Goal: Consume media (video, audio)

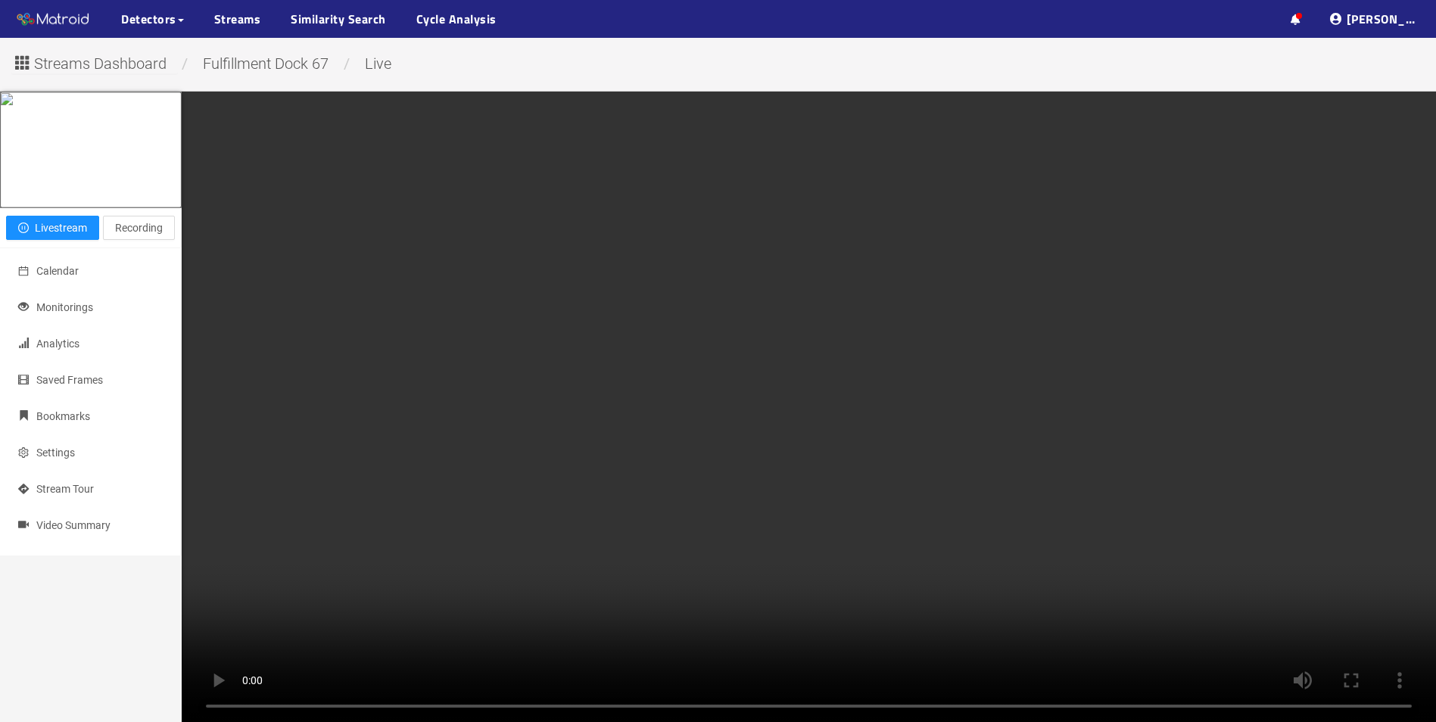
scroll to position [73, 0]
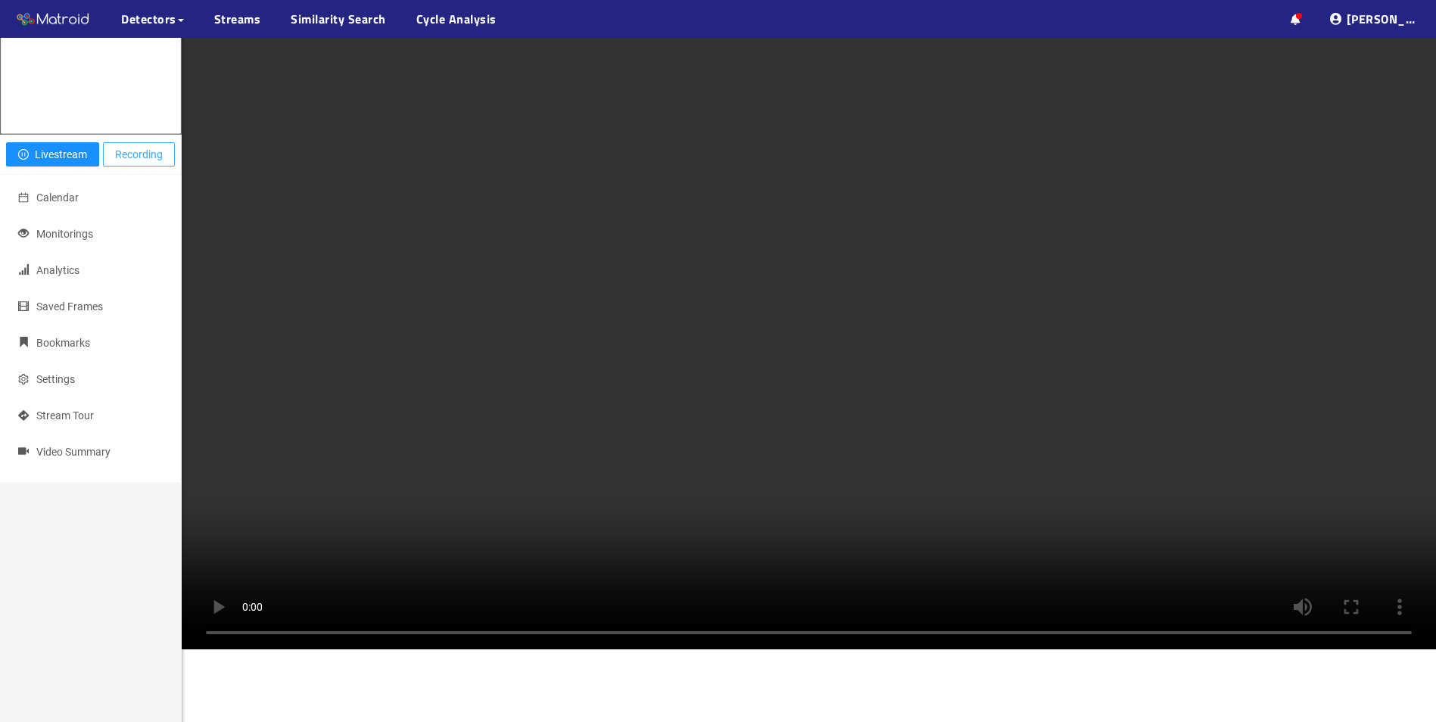
click at [124, 163] on span "Recording" at bounding box center [139, 154] width 48 height 17
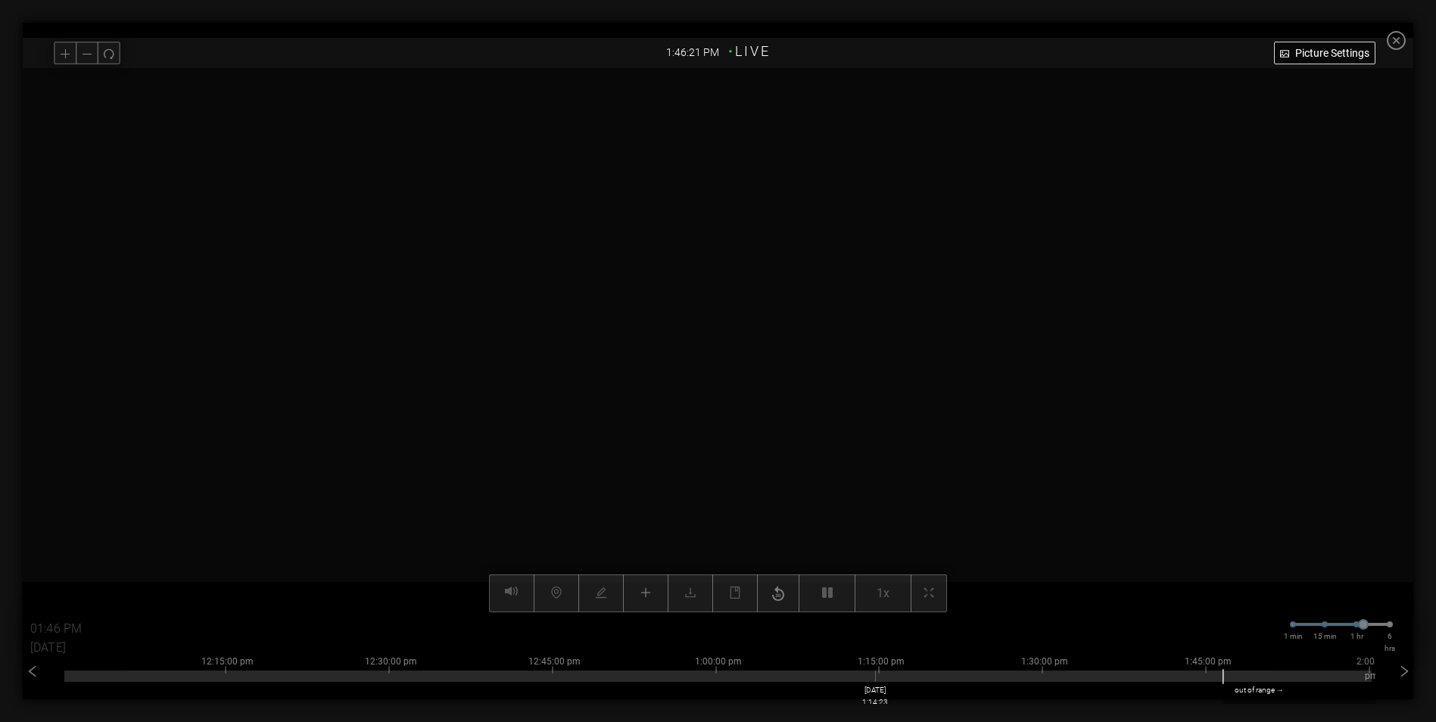
click at [882, 678] on div at bounding box center [717, 676] width 1307 height 11
click at [969, 675] on div at bounding box center [717, 676] width 1307 height 11
click at [1043, 675] on div at bounding box center [717, 676] width 1307 height 11
click at [1020, 674] on div at bounding box center [717, 676] width 1307 height 11
click at [938, 676] on div at bounding box center [717, 676] width 1307 height 11
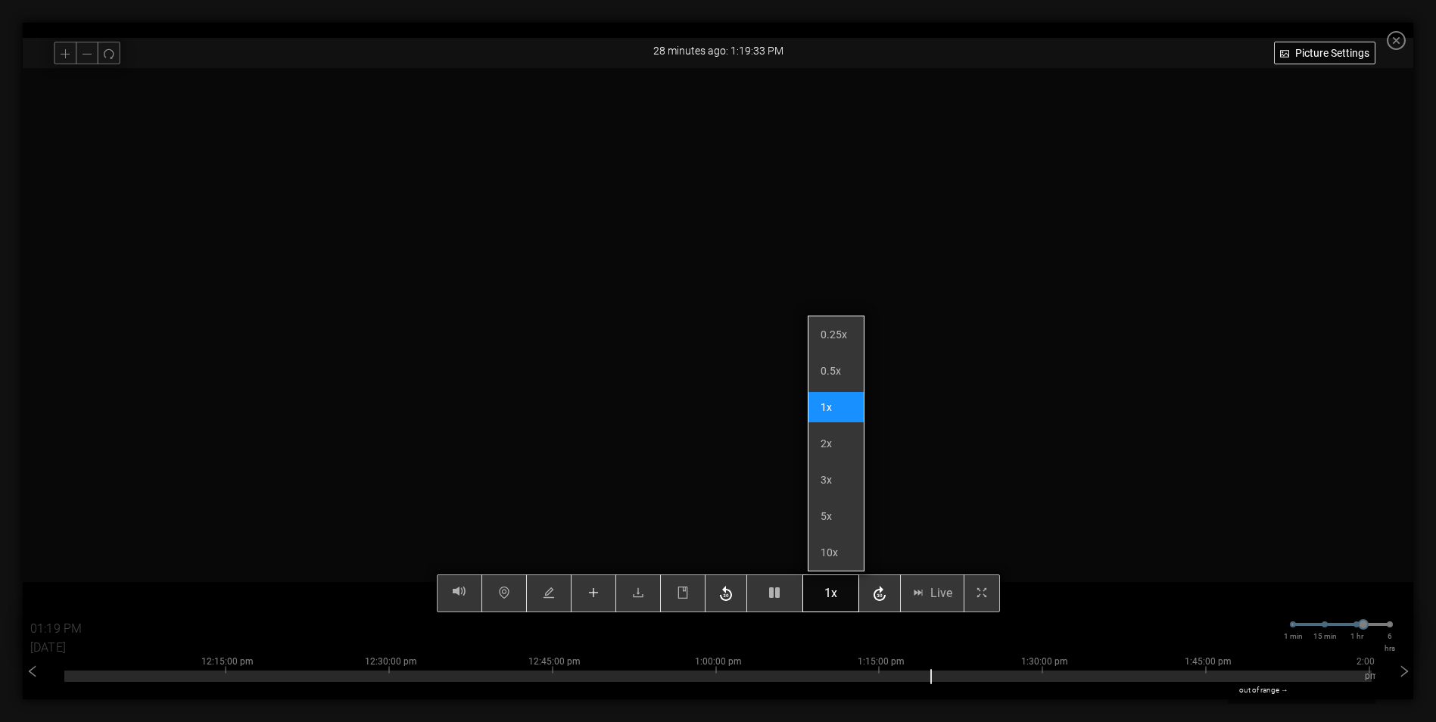
click at [846, 599] on button "1x" at bounding box center [830, 594] width 57 height 38
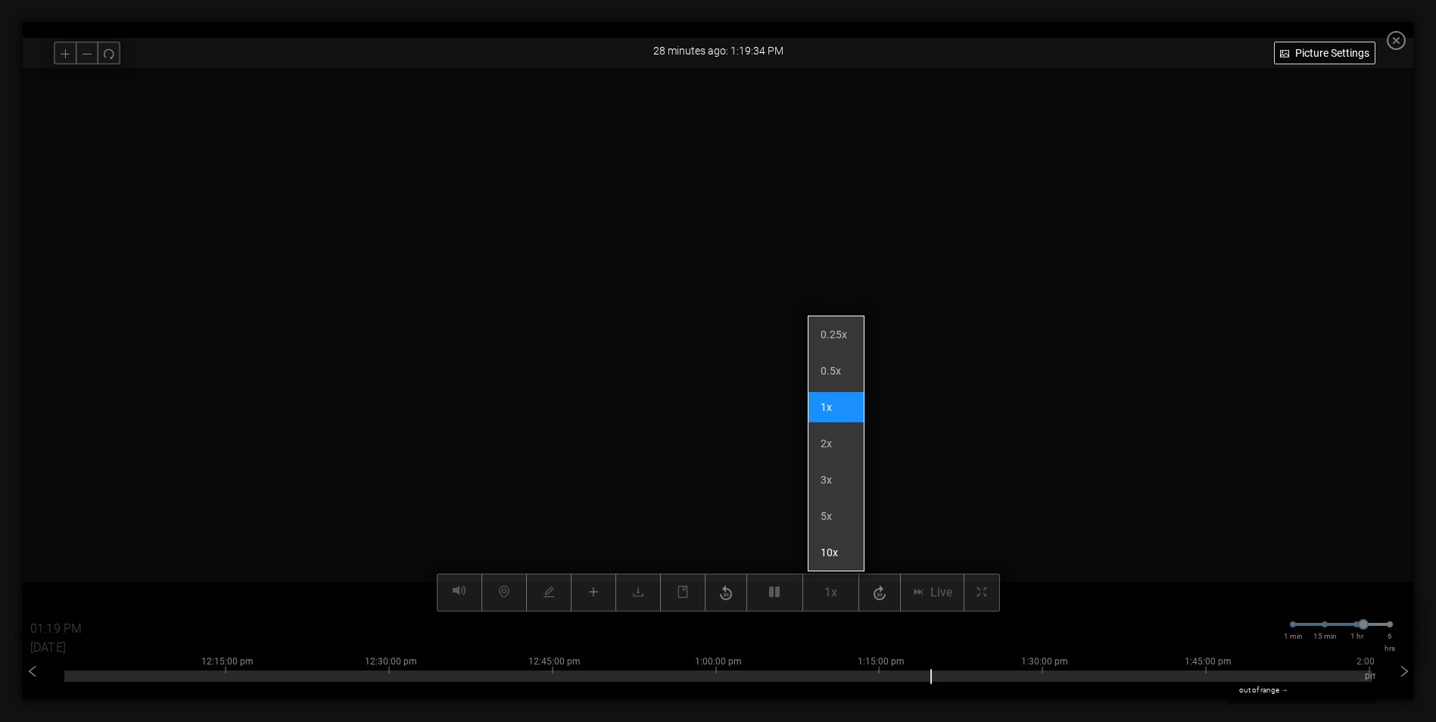
click at [841, 559] on li "10x" at bounding box center [836, 553] width 55 height 30
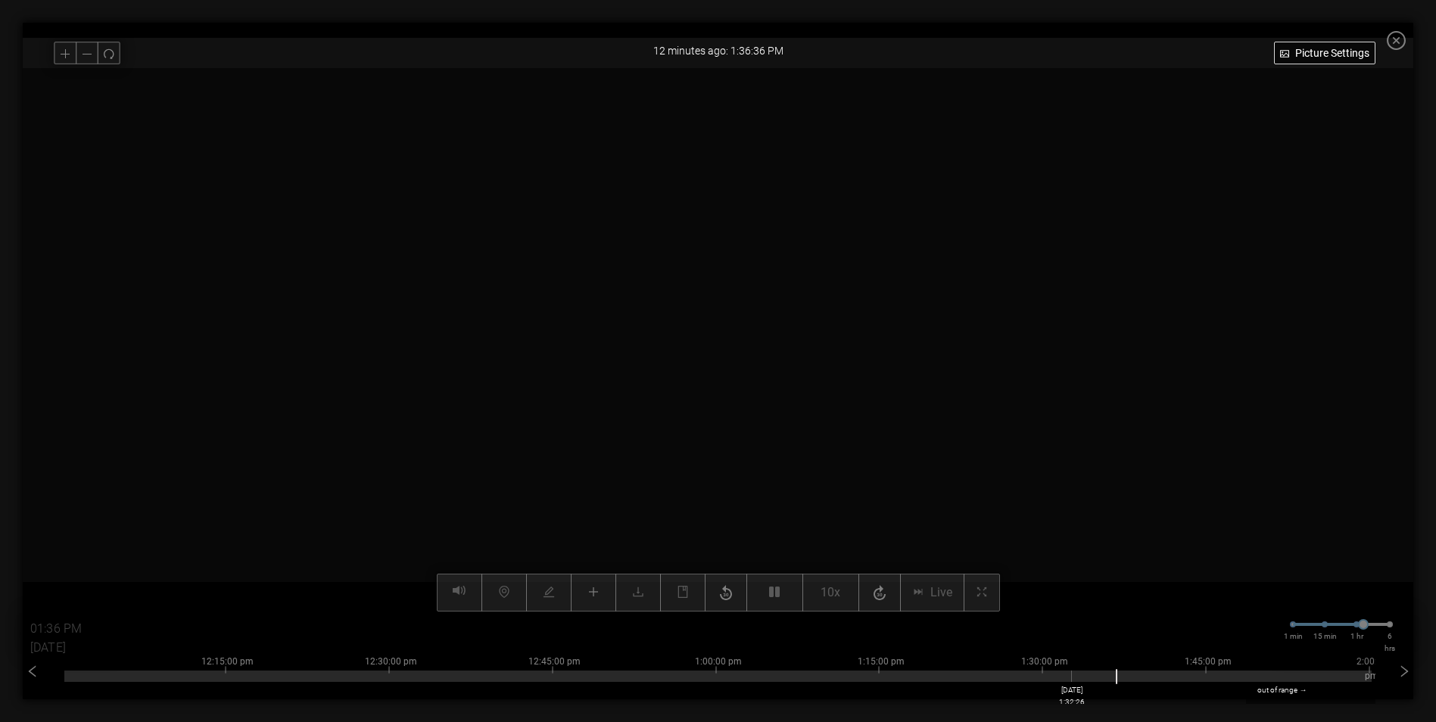
click at [1080, 676] on div at bounding box center [717, 676] width 1307 height 11
click at [1058, 677] on div at bounding box center [717, 676] width 1307 height 11
click at [1024, 678] on div at bounding box center [717, 676] width 1307 height 11
click at [996, 679] on div at bounding box center [717, 676] width 1307 height 11
click at [1110, 675] on div at bounding box center [717, 676] width 1307 height 11
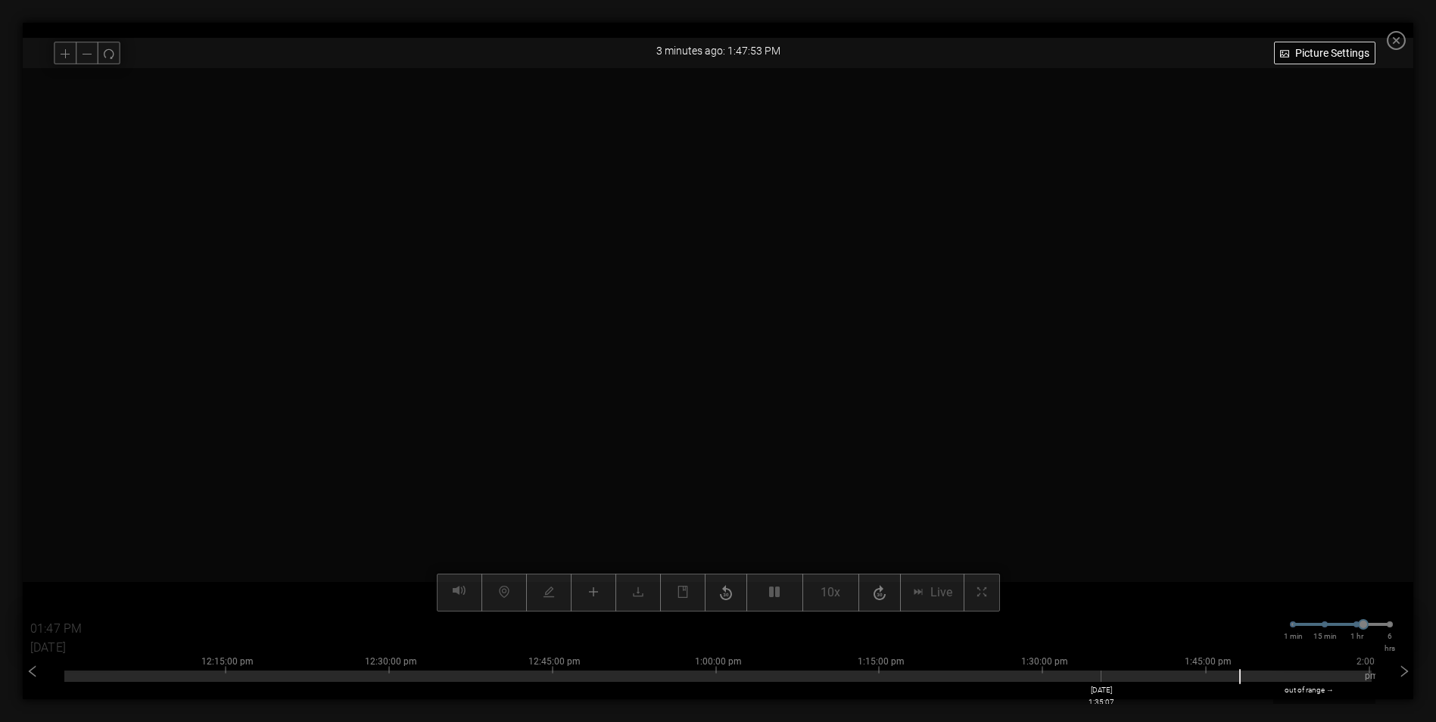
type input "01:35 PM"
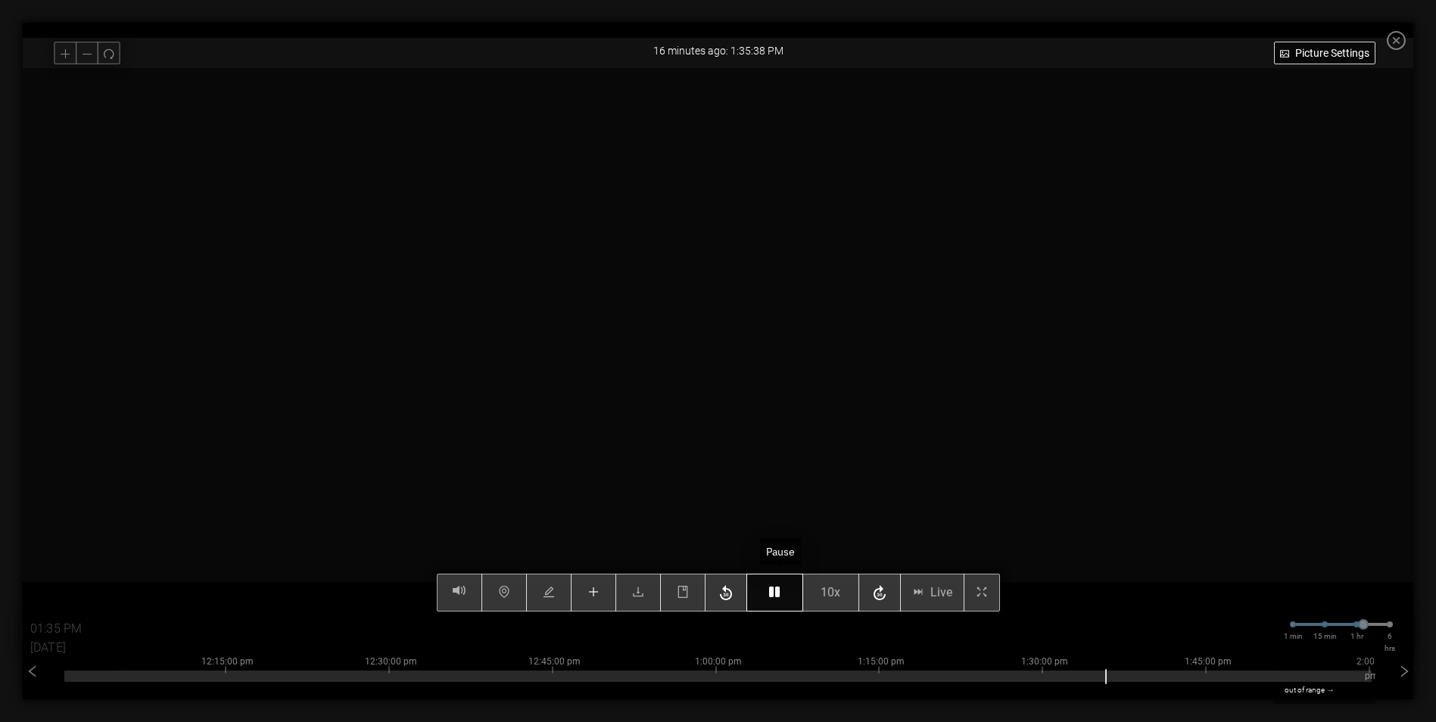
click at [777, 594] on icon "button" at bounding box center [774, 592] width 11 height 12
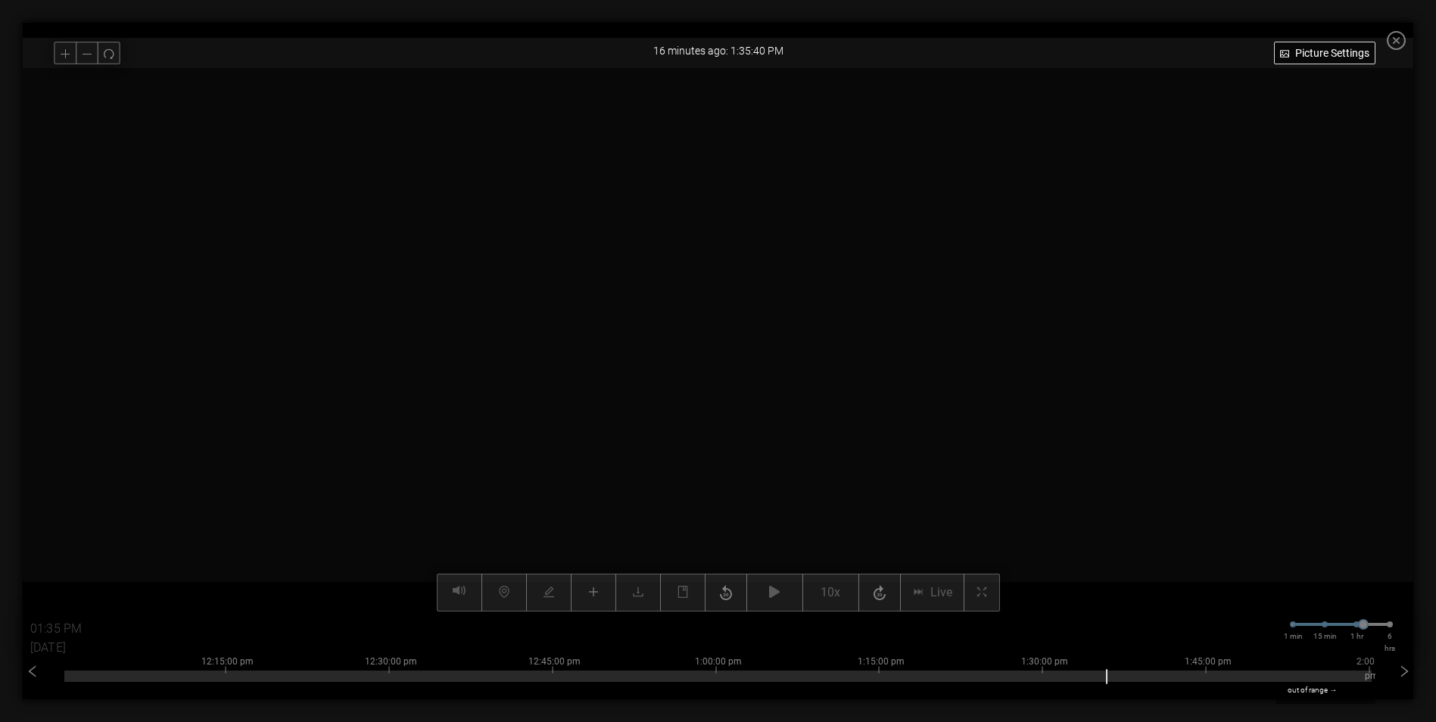
click at [694, 254] on video at bounding box center [718, 340] width 1089 height 544
click at [723, 298] on video at bounding box center [718, 340] width 1089 height 544
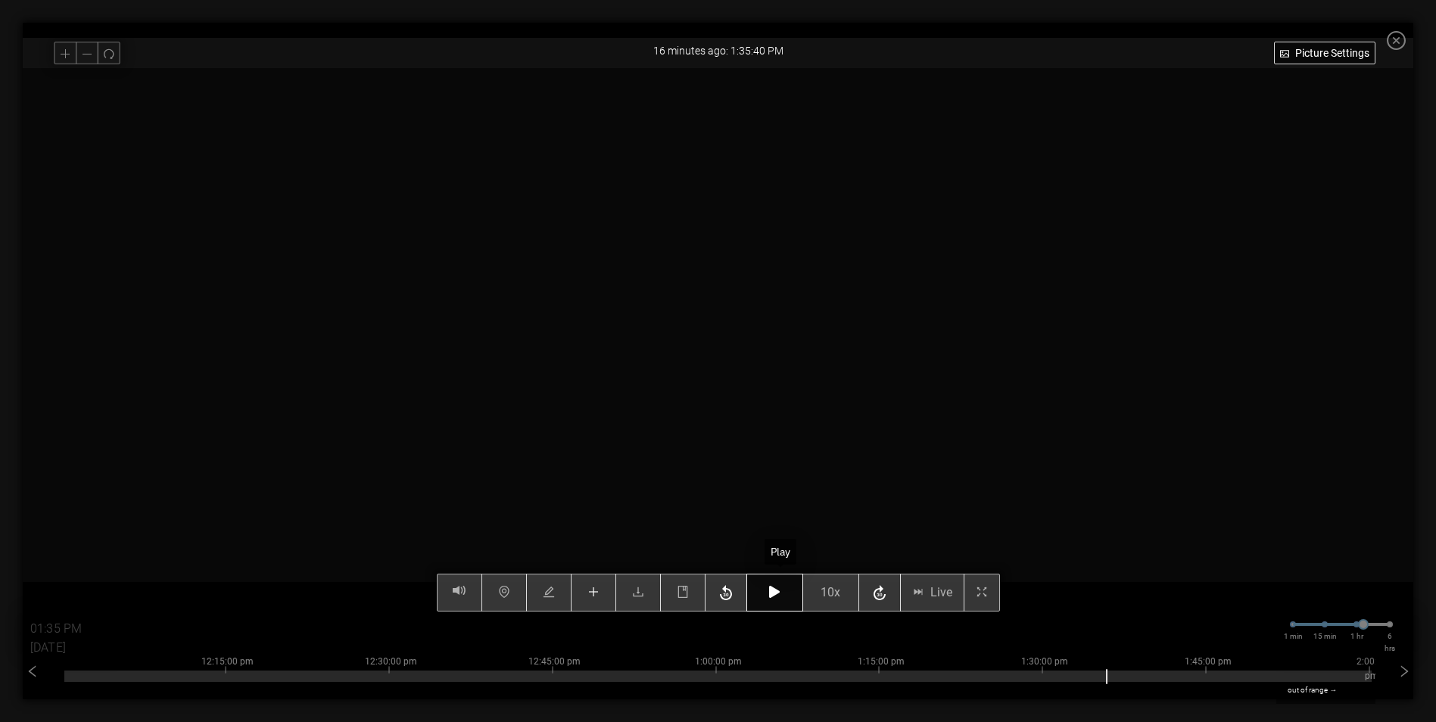
click at [780, 595] on icon "button" at bounding box center [774, 592] width 11 height 12
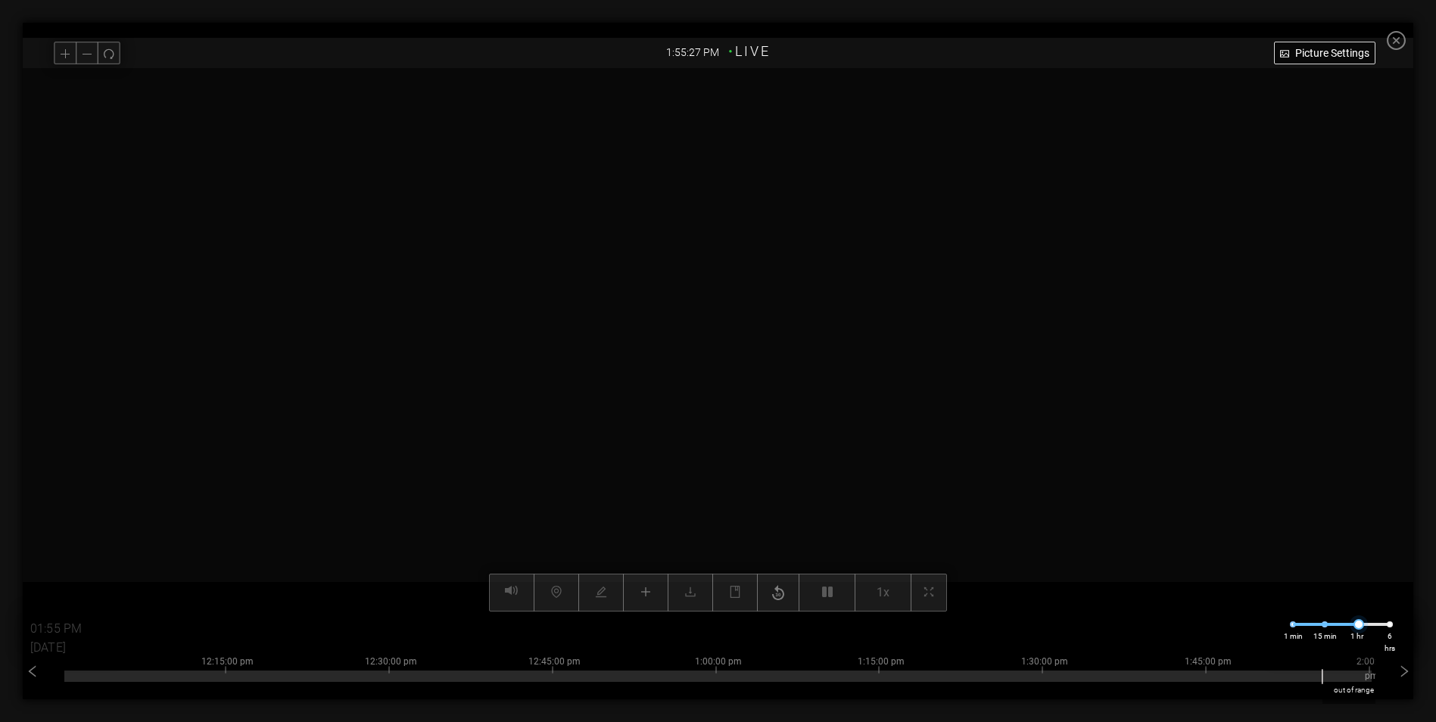
click at [1364, 623] on div at bounding box center [1359, 624] width 11 height 11
drag, startPoint x: 1369, startPoint y: 624, endPoint x: 1376, endPoint y: 631, distance: 10.2
click at [1376, 631] on div "1 min 15 min 1 hr 6 hrs" at bounding box center [1342, 633] width 144 height 42
click at [1047, 678] on div at bounding box center [717, 676] width 1307 height 11
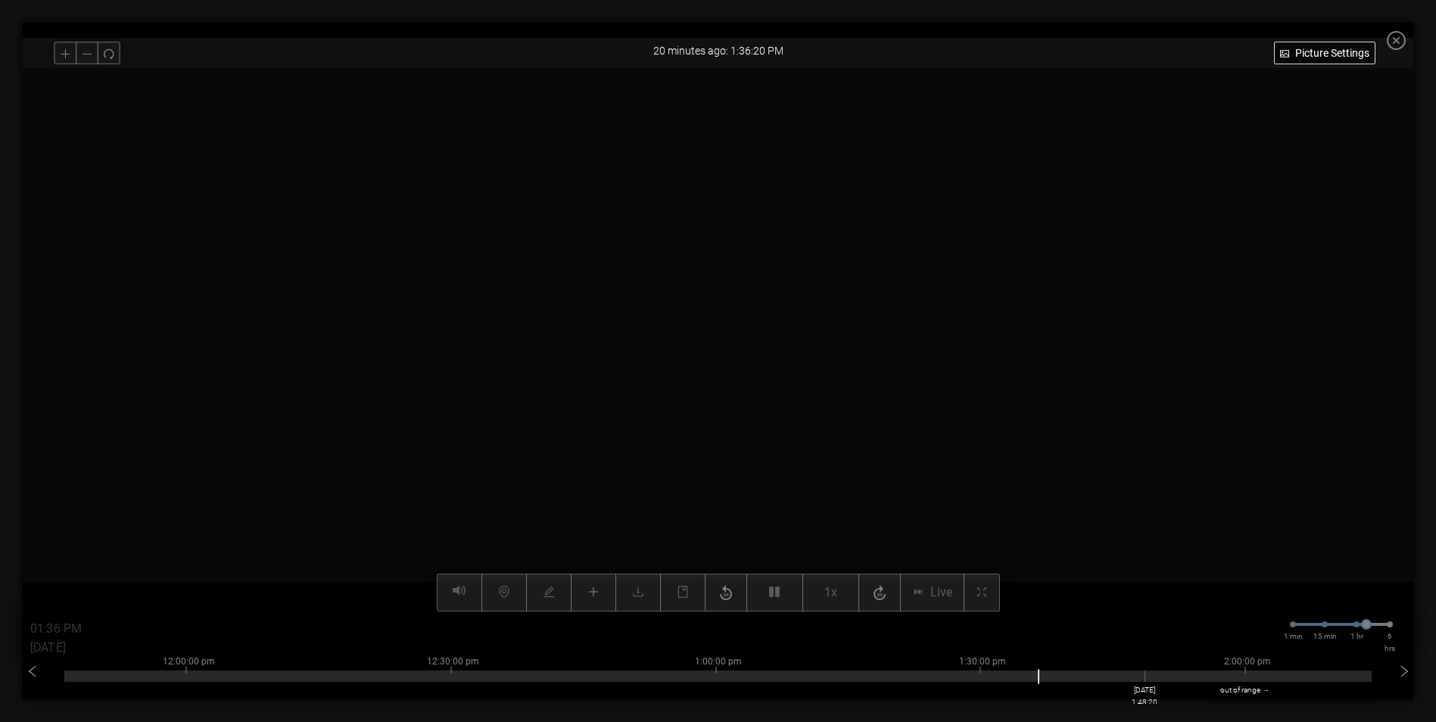
click at [1154, 679] on div at bounding box center [717, 676] width 1307 height 11
click at [1185, 679] on div at bounding box center [717, 676] width 1307 height 11
click at [954, 677] on div at bounding box center [717, 676] width 1307 height 11
click at [1064, 676] on div at bounding box center [717, 676] width 1307 height 11
click at [1055, 676] on div at bounding box center [717, 676] width 1307 height 11
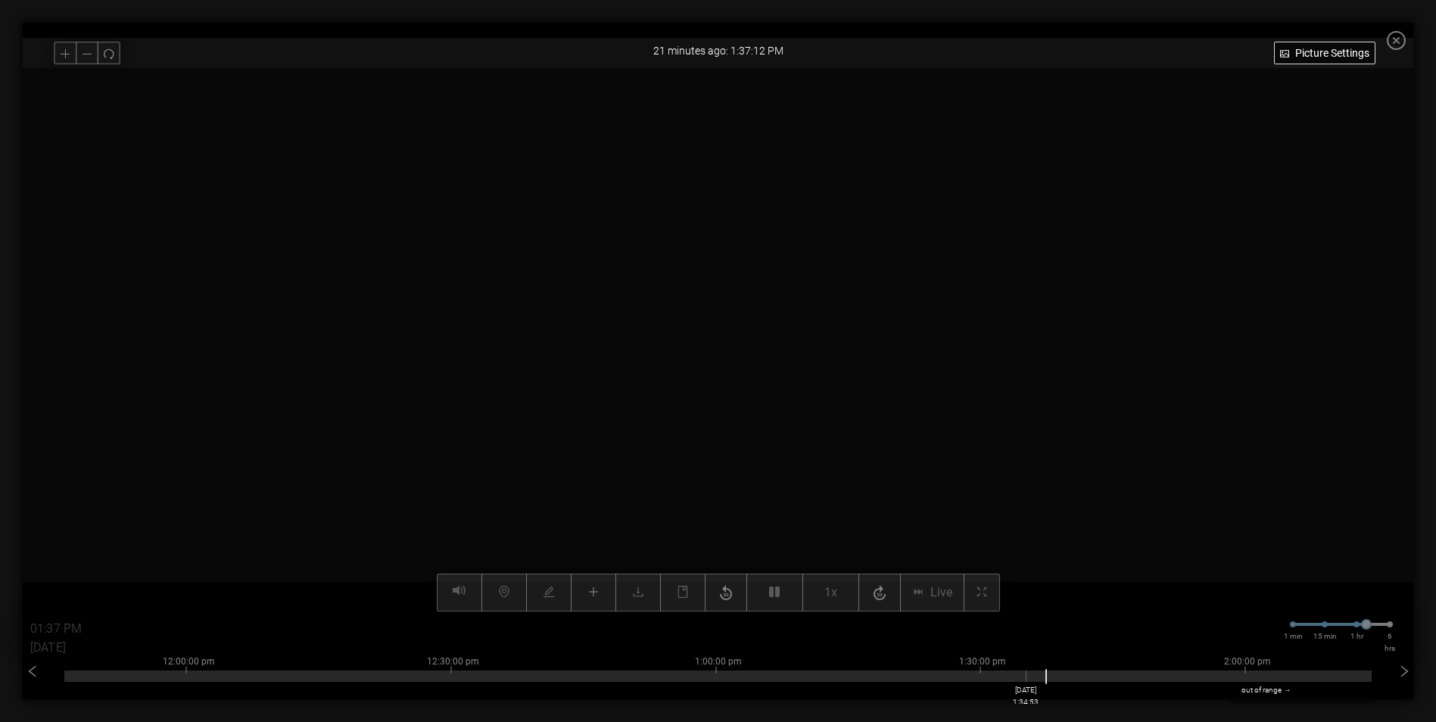
click at [1034, 676] on div at bounding box center [717, 676] width 1307 height 11
click at [934, 535] on video at bounding box center [718, 340] width 1089 height 544
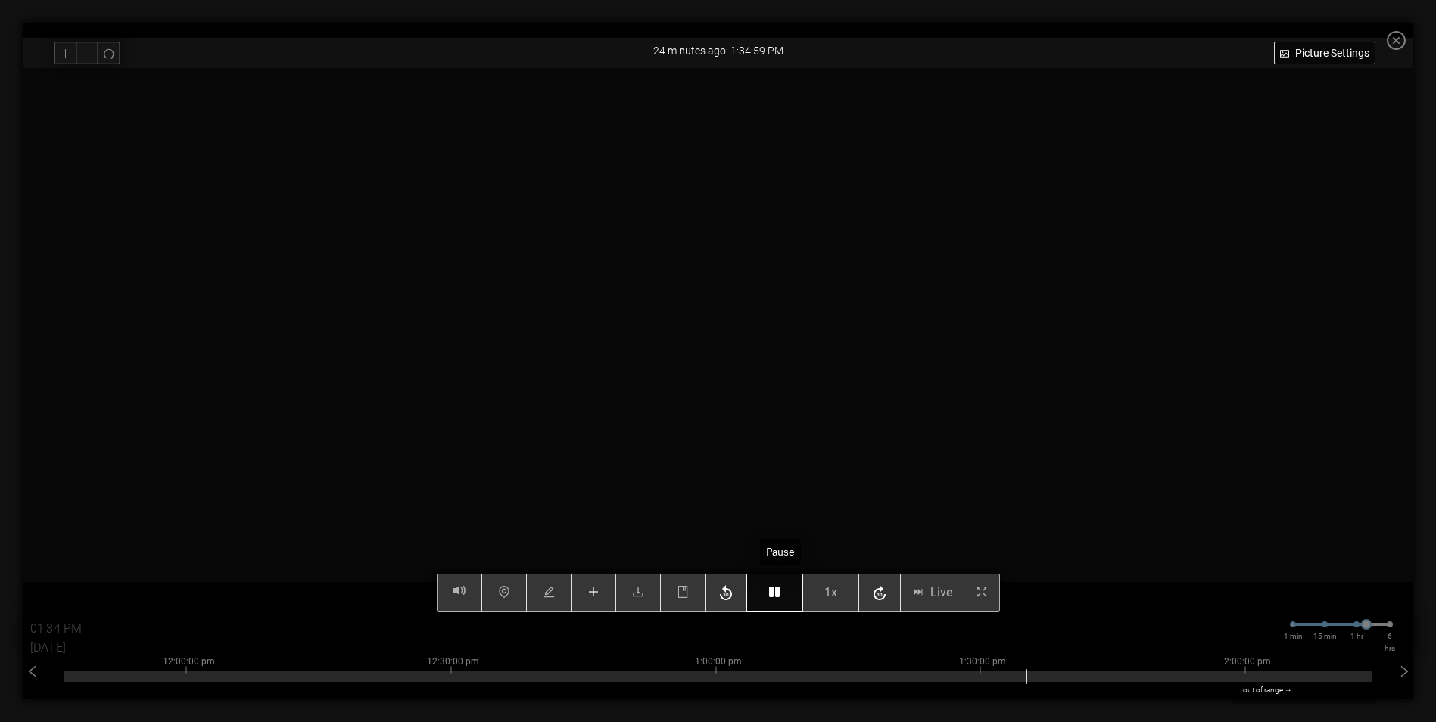
click at [774, 600] on button "button" at bounding box center [774, 593] width 57 height 38
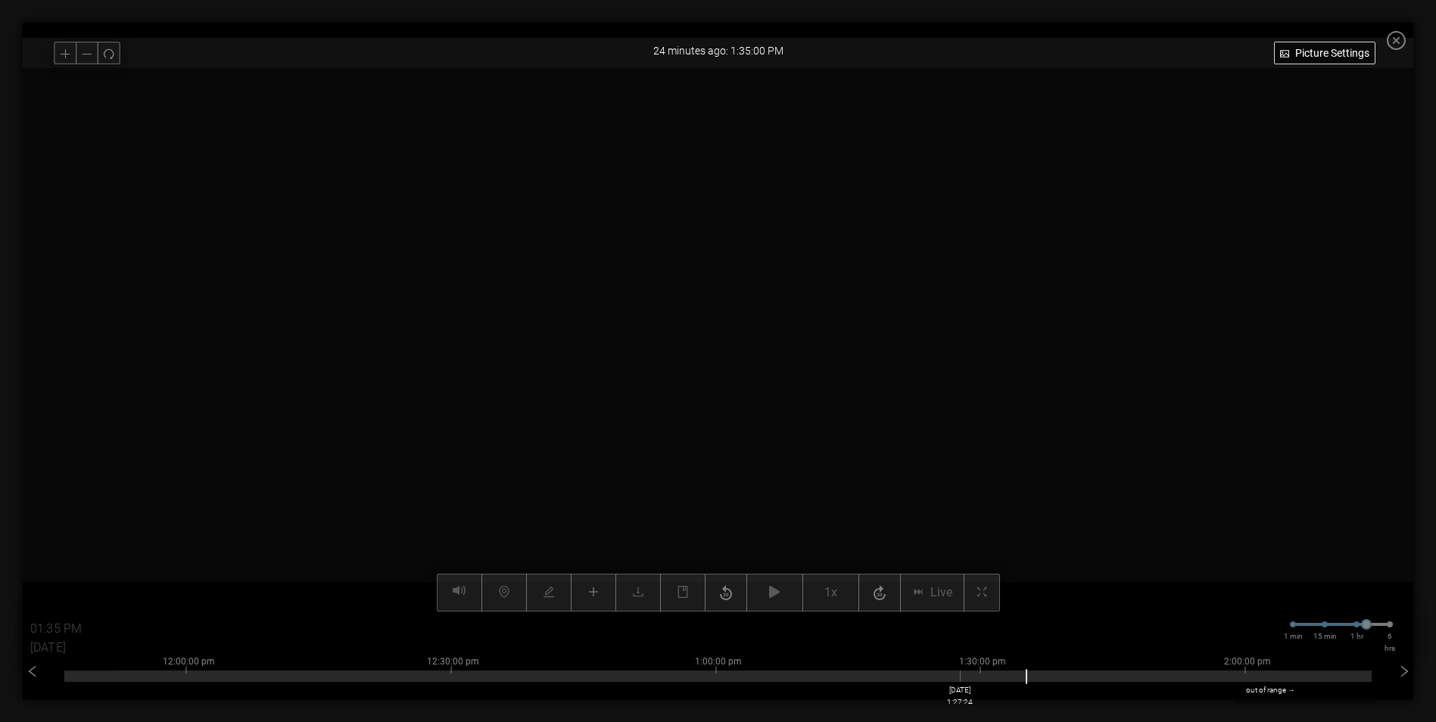
click at [968, 681] on div at bounding box center [717, 676] width 1307 height 11
click at [971, 681] on div at bounding box center [717, 676] width 1307 height 11
click at [958, 681] on div at bounding box center [717, 676] width 1307 height 11
click at [952, 679] on div at bounding box center [717, 676] width 1307 height 11
click at [946, 678] on div at bounding box center [717, 676] width 1307 height 11
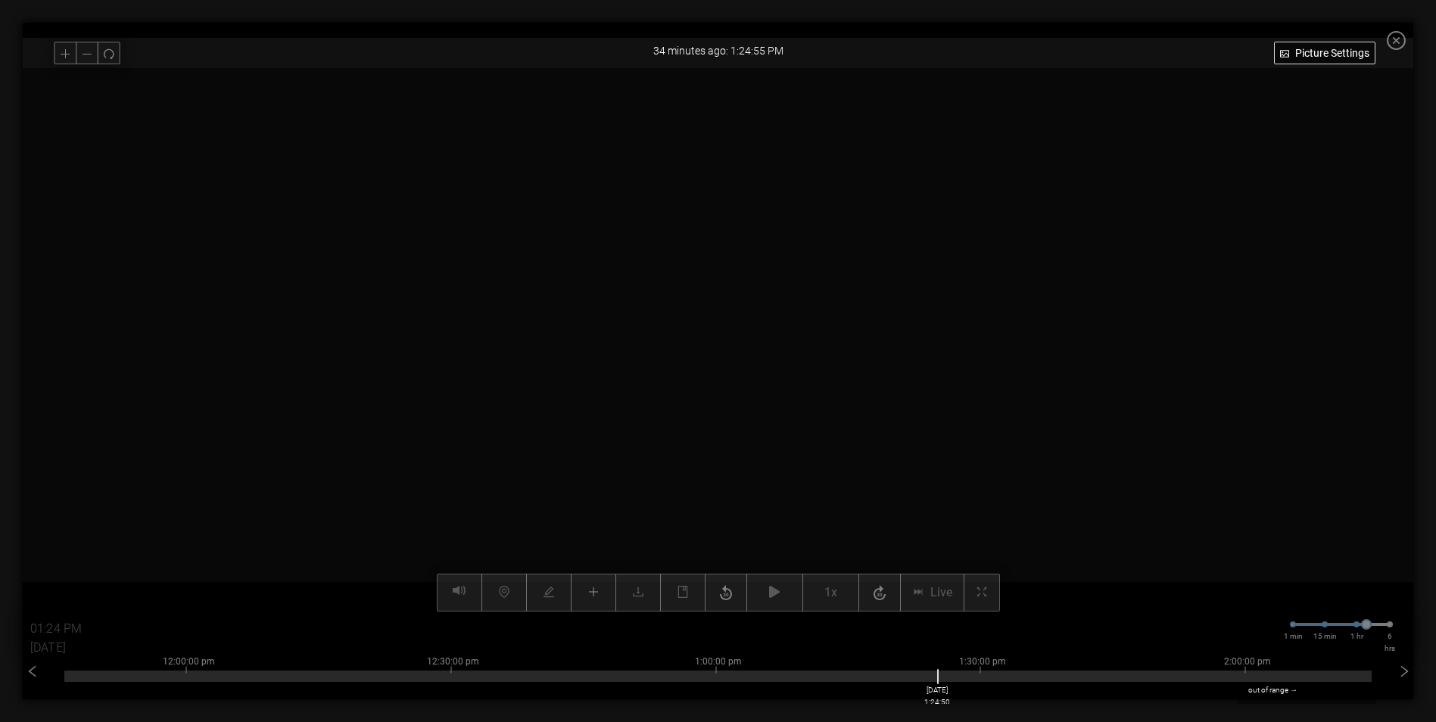
click at [945, 678] on div at bounding box center [717, 676] width 1307 height 11
click at [948, 678] on div at bounding box center [717, 676] width 1307 height 11
type input "01:25 PM"
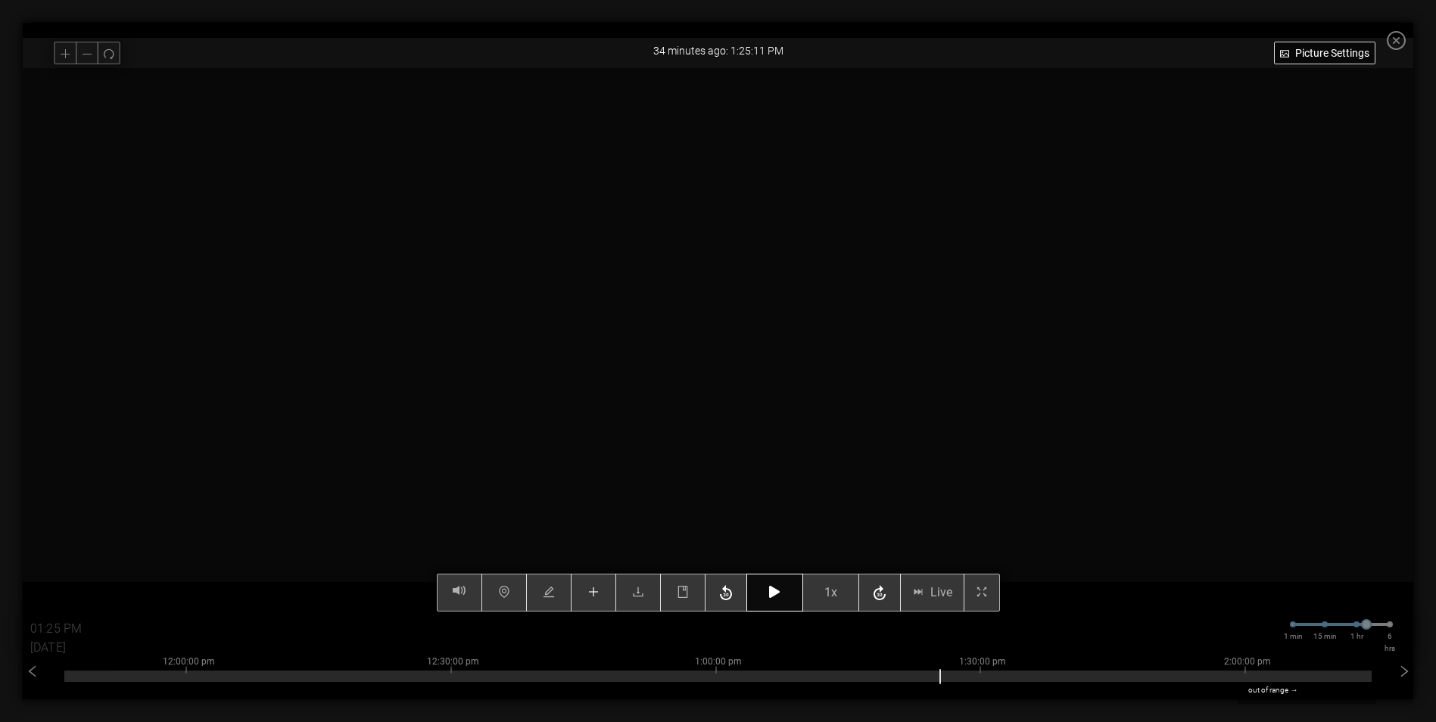
click at [774, 588] on button "button" at bounding box center [774, 593] width 57 height 38
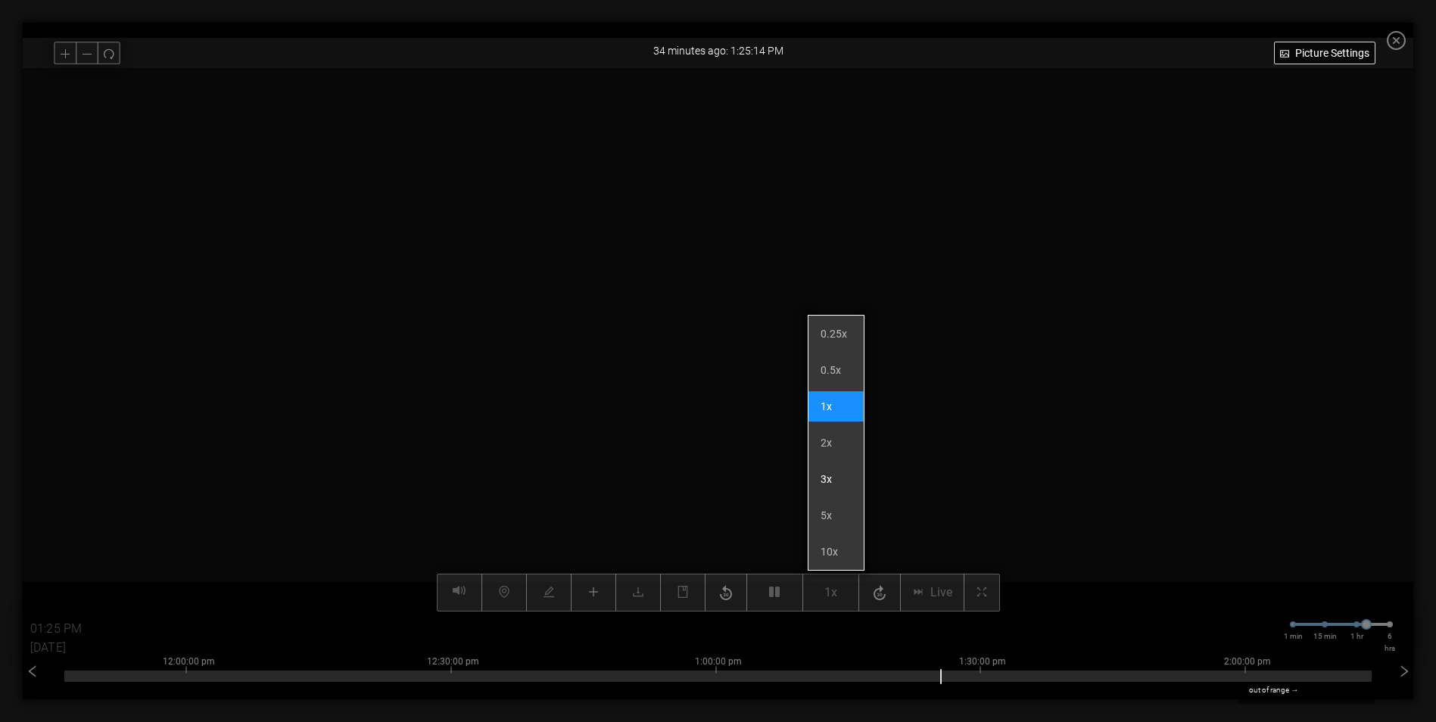
click at [832, 479] on li "3x" at bounding box center [836, 479] width 55 height 30
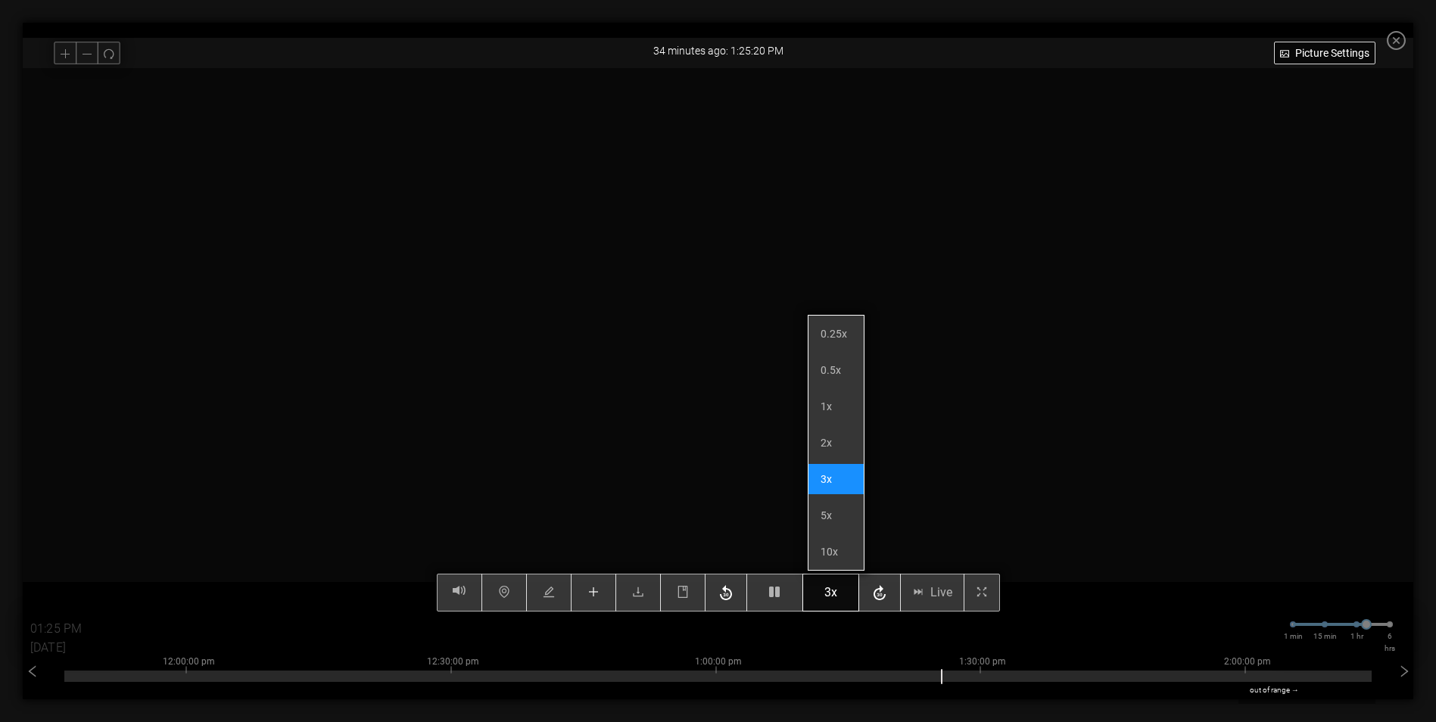
click at [844, 593] on button "3x" at bounding box center [830, 593] width 57 height 38
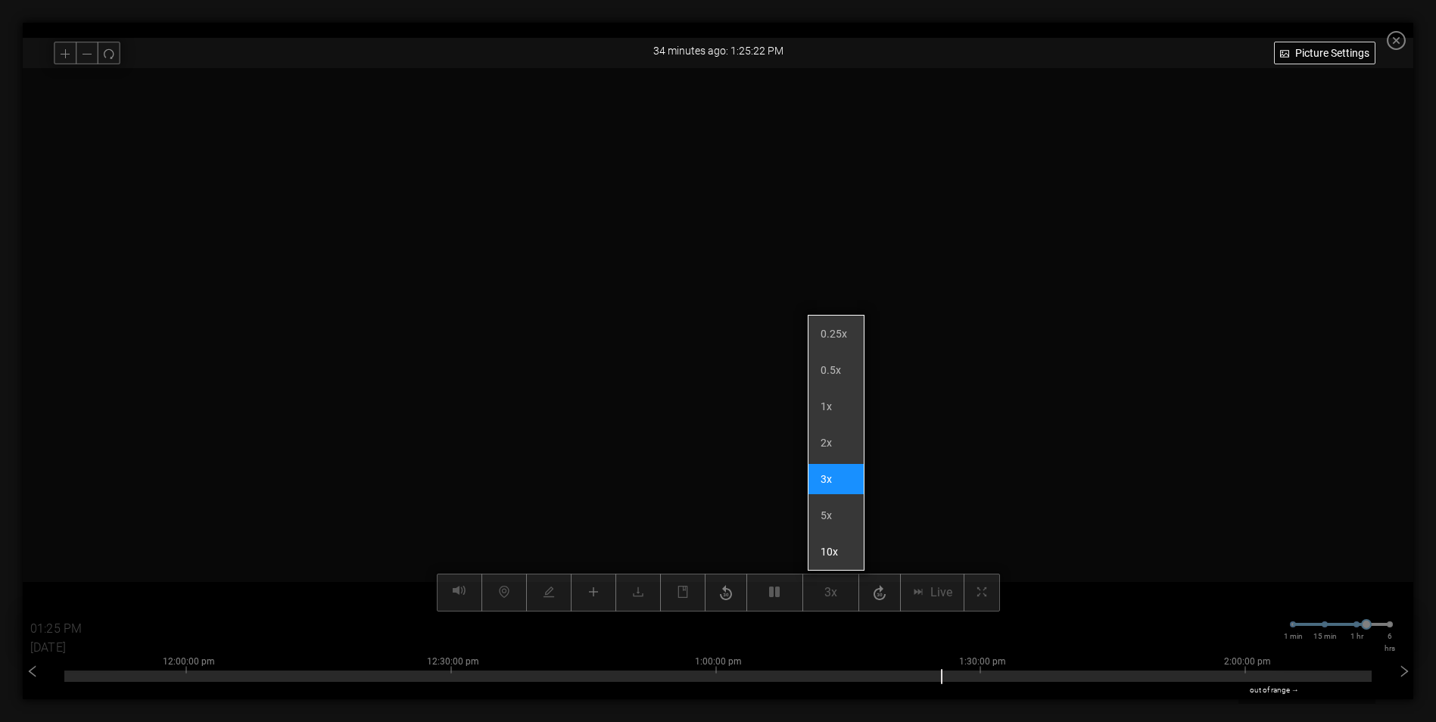
click at [840, 553] on li "10x" at bounding box center [836, 552] width 55 height 30
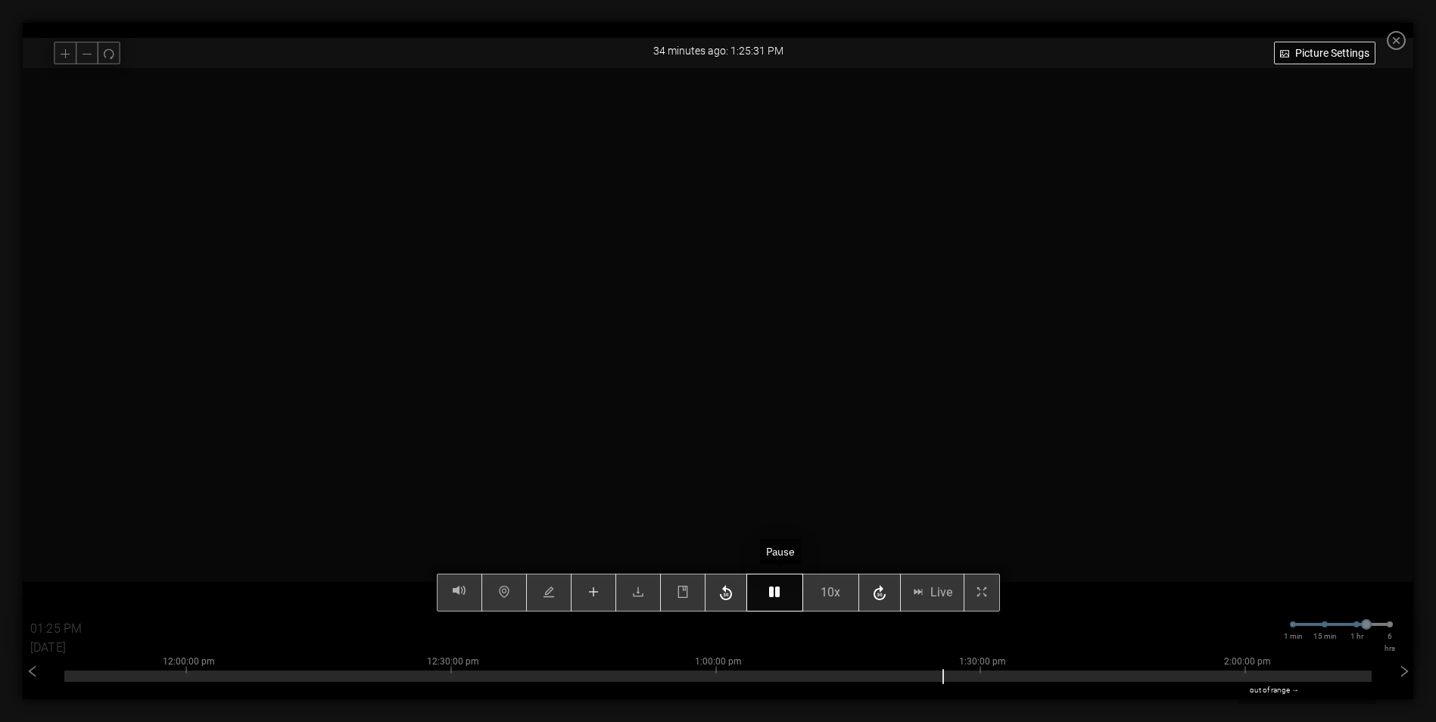
click at [780, 594] on icon "button" at bounding box center [774, 592] width 11 height 12
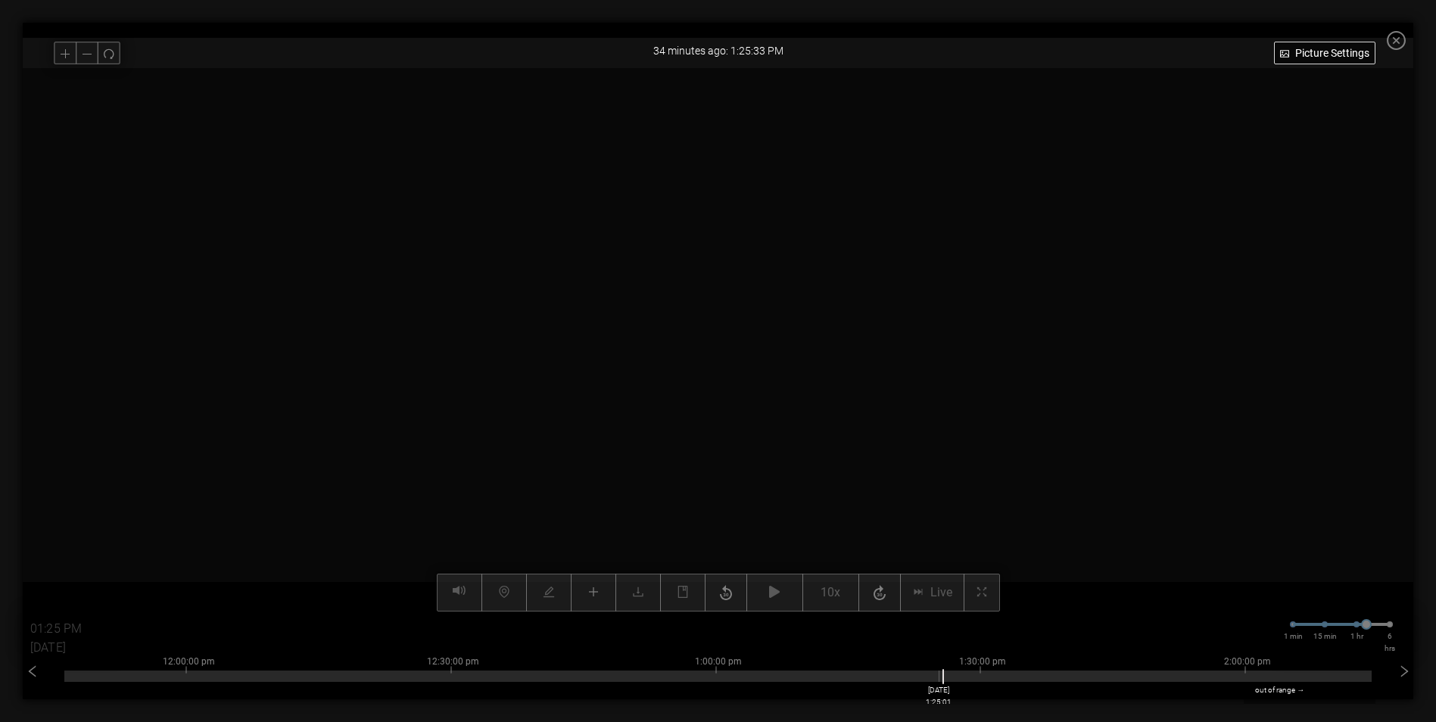
click at [946, 678] on div at bounding box center [717, 676] width 1307 height 11
click at [301, 145] on div at bounding box center [718, 340] width 1391 height 544
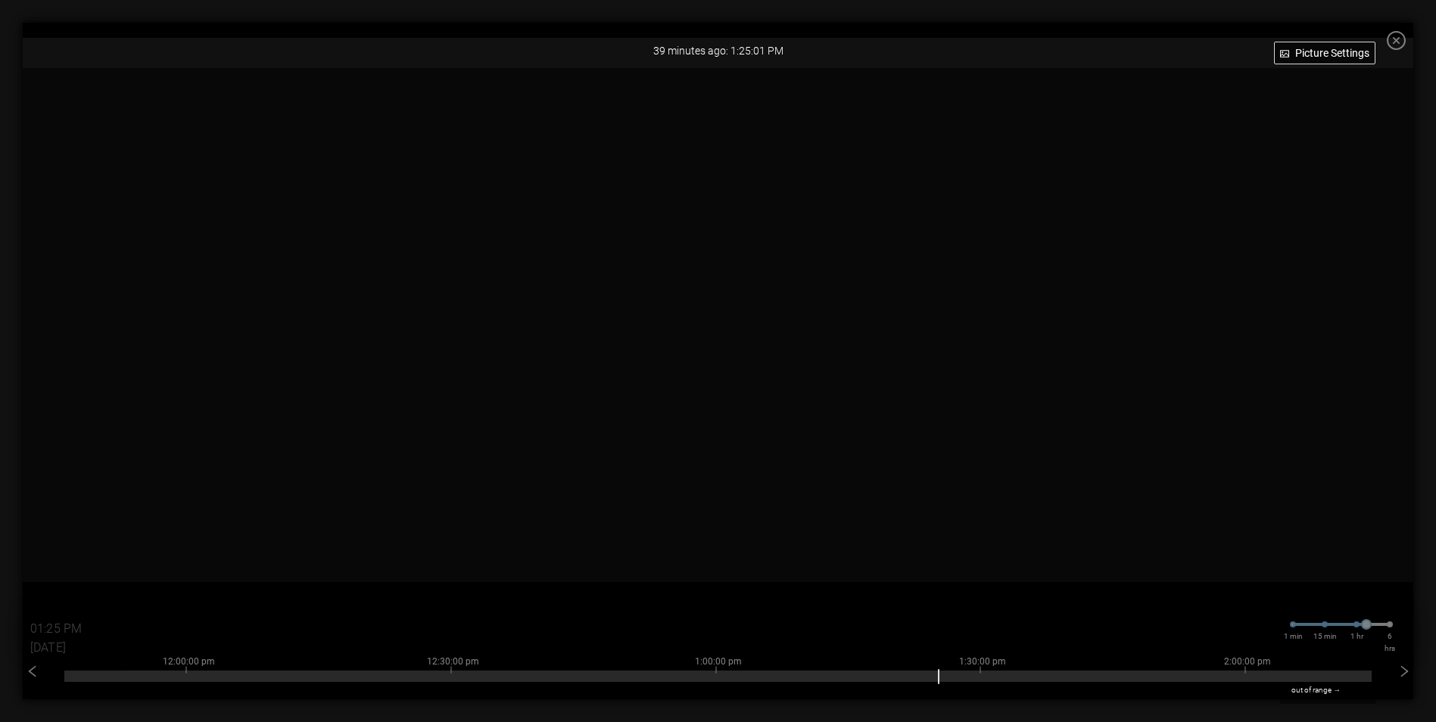
click at [1406, 39] on icon "close-circle" at bounding box center [1396, 40] width 19 height 19
